Goal: Find specific fact: Find specific fact

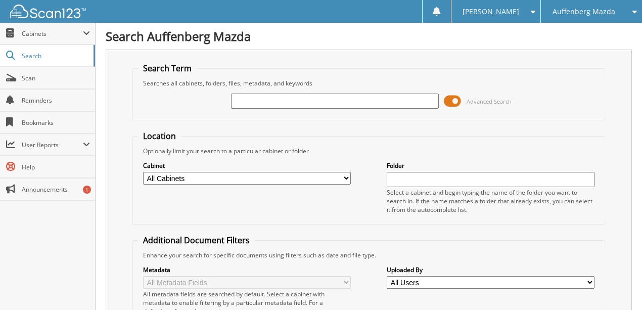
click at [240, 102] on input "text" at bounding box center [335, 101] width 208 height 15
type input "JKD12125"
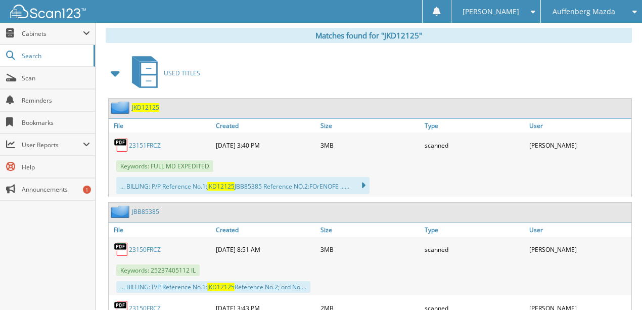
scroll to position [438, 0]
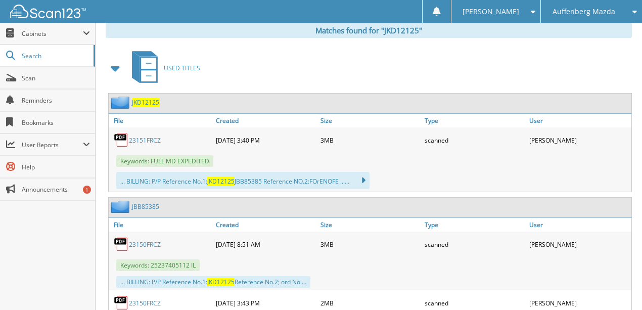
click at [136, 136] on link "23151FRCZ" at bounding box center [145, 140] width 32 height 9
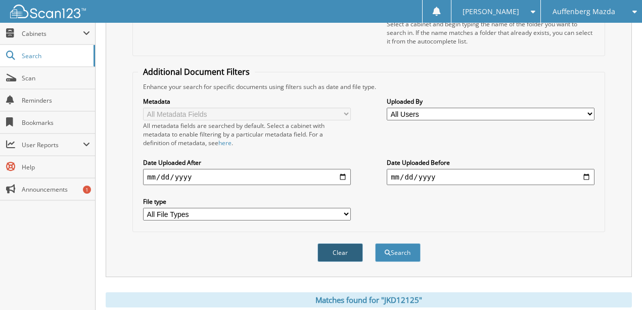
click at [339, 243] on button "Clear" at bounding box center [341, 252] width 46 height 19
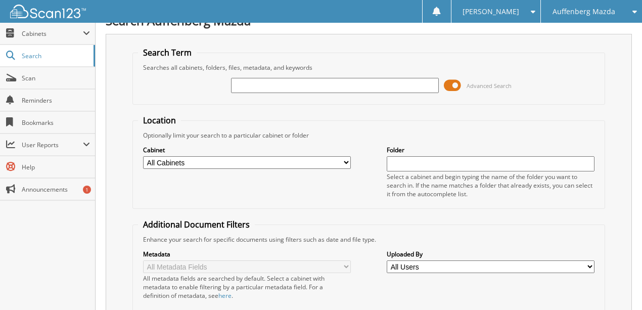
scroll to position [0, 0]
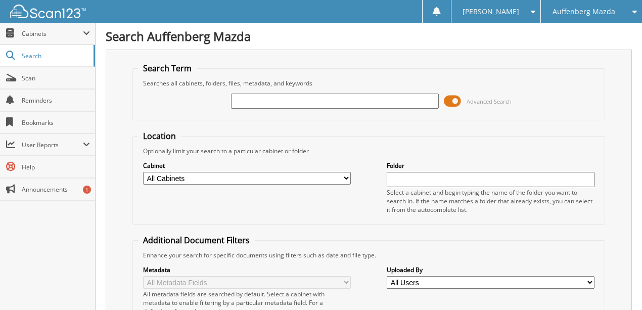
click at [577, 11] on span "Auffenberg Mazda" at bounding box center [584, 12] width 63 height 6
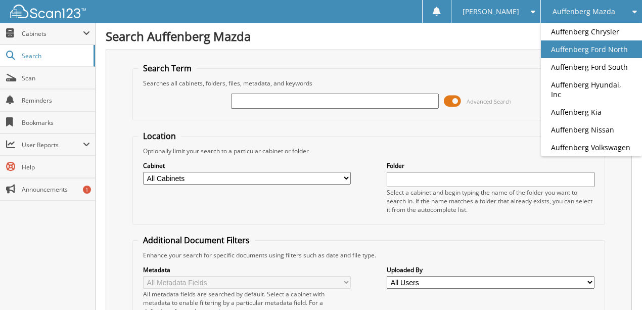
click at [576, 50] on link "Auffenberg Ford North" at bounding box center [591, 49] width 101 height 18
